Goal: Task Accomplishment & Management: Manage account settings

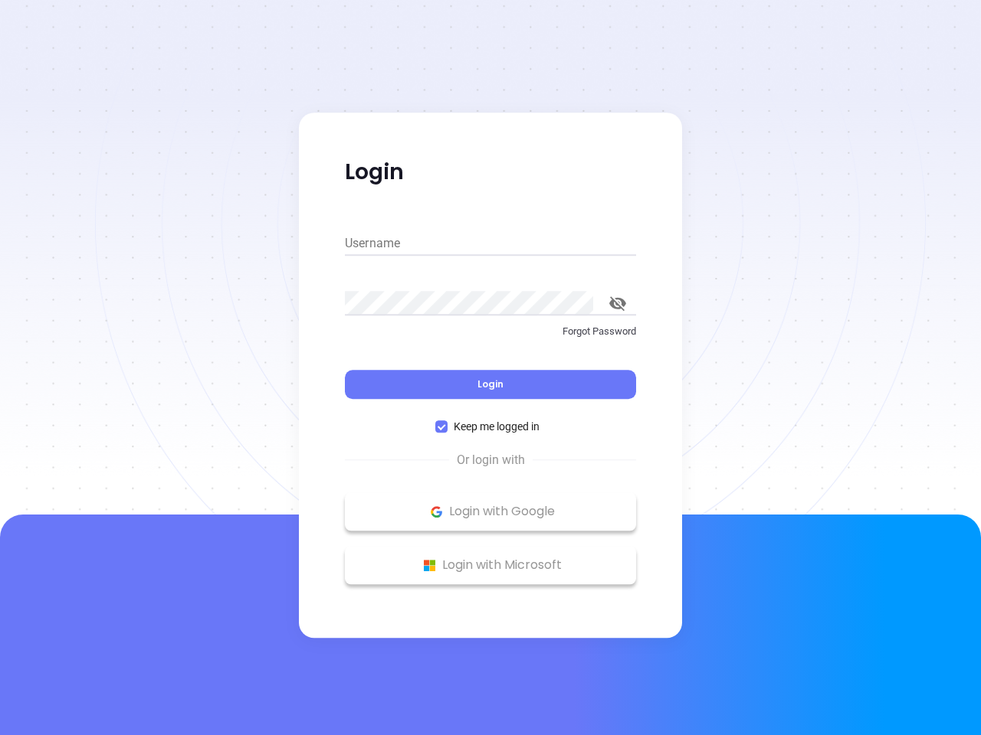
click at [490, 368] on div "Login" at bounding box center [490, 375] width 291 height 47
click at [490, 244] on input "Username" at bounding box center [490, 243] width 291 height 25
click at [617, 303] on icon "toggle password visibility" at bounding box center [617, 303] width 17 height 15
click at [490, 385] on span "Login" at bounding box center [490, 384] width 26 height 13
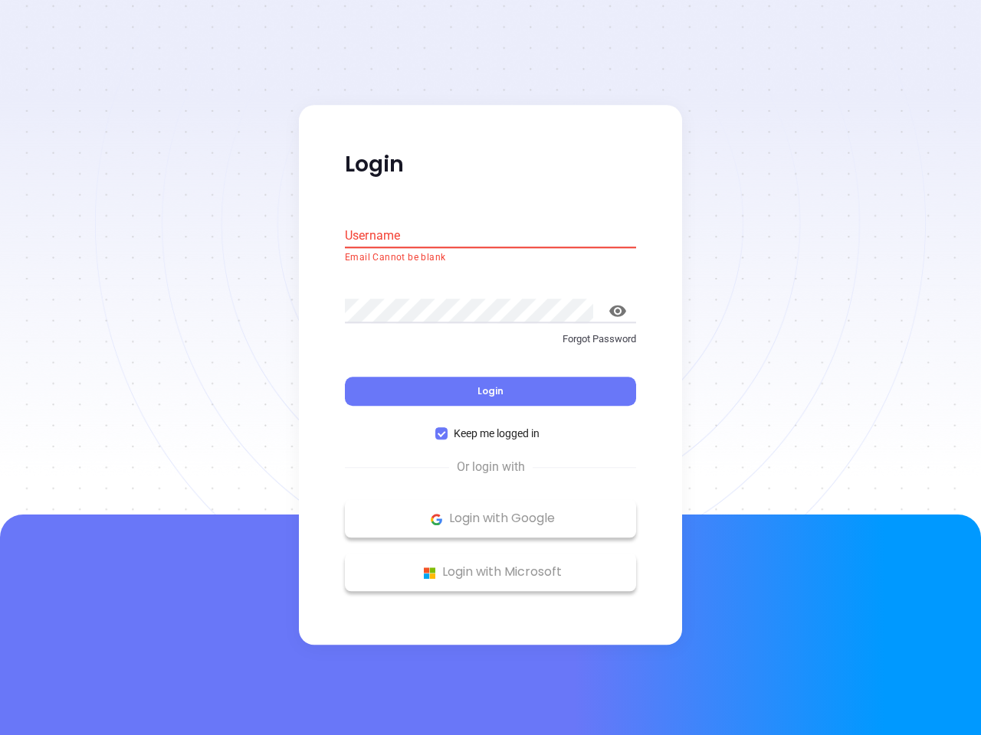
click at [490, 427] on span "Keep me logged in" at bounding box center [496, 434] width 98 height 17
click at [447, 428] on input "Keep me logged in" at bounding box center [441, 434] width 12 height 12
checkbox input "false"
click at [490, 512] on p "Login with Google" at bounding box center [490, 519] width 276 height 23
click at [490, 565] on p "Login with Microsoft" at bounding box center [490, 573] width 276 height 23
